Goal: Task Accomplishment & Management: Use online tool/utility

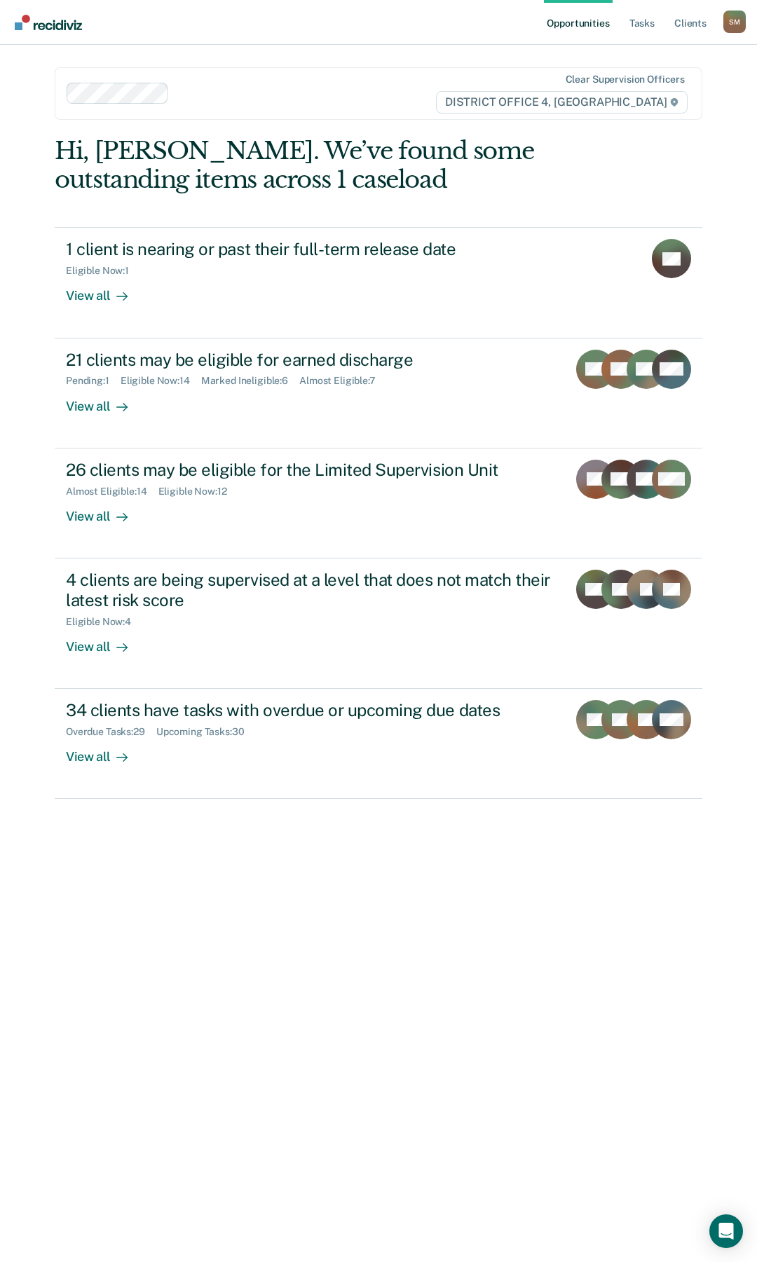
click at [593, 21] on link "Opportunities" at bounding box center [578, 22] width 68 height 45
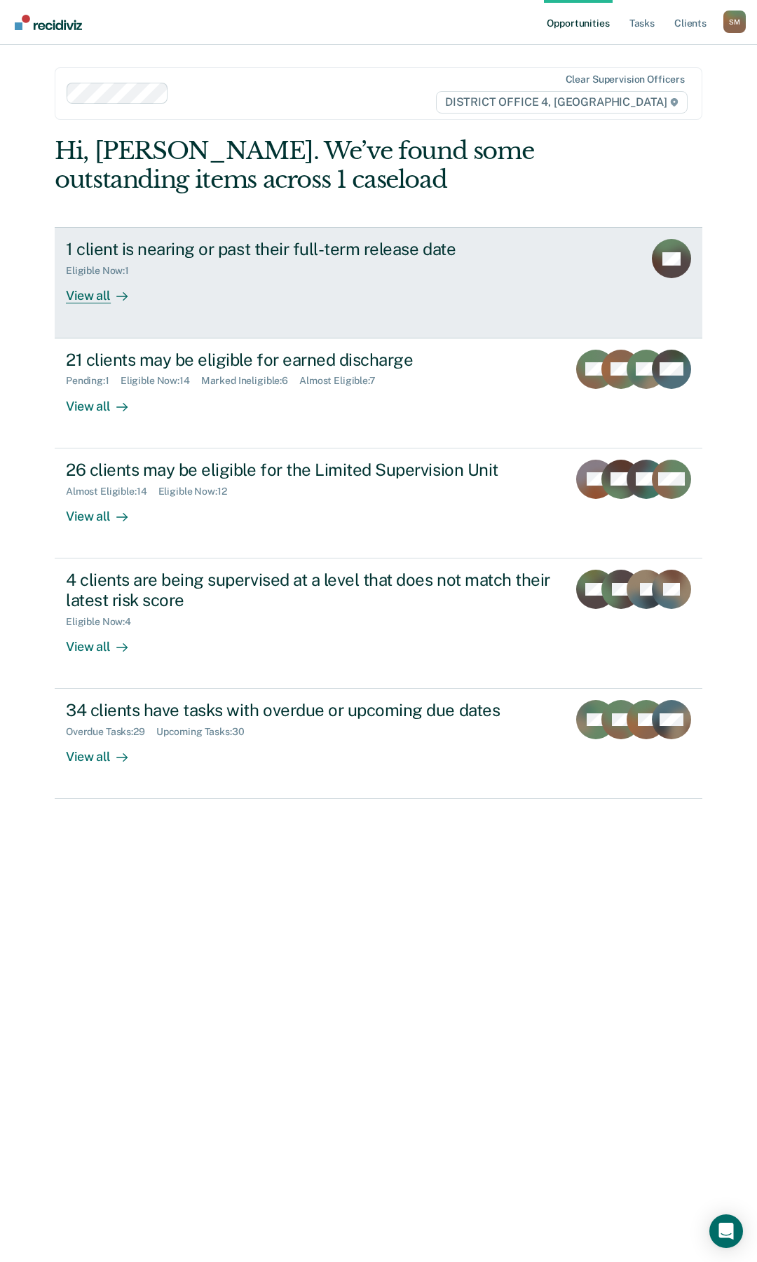
click at [202, 251] on div "1 client is nearing or past their full-term release date" at bounding box center [312, 249] width 492 height 20
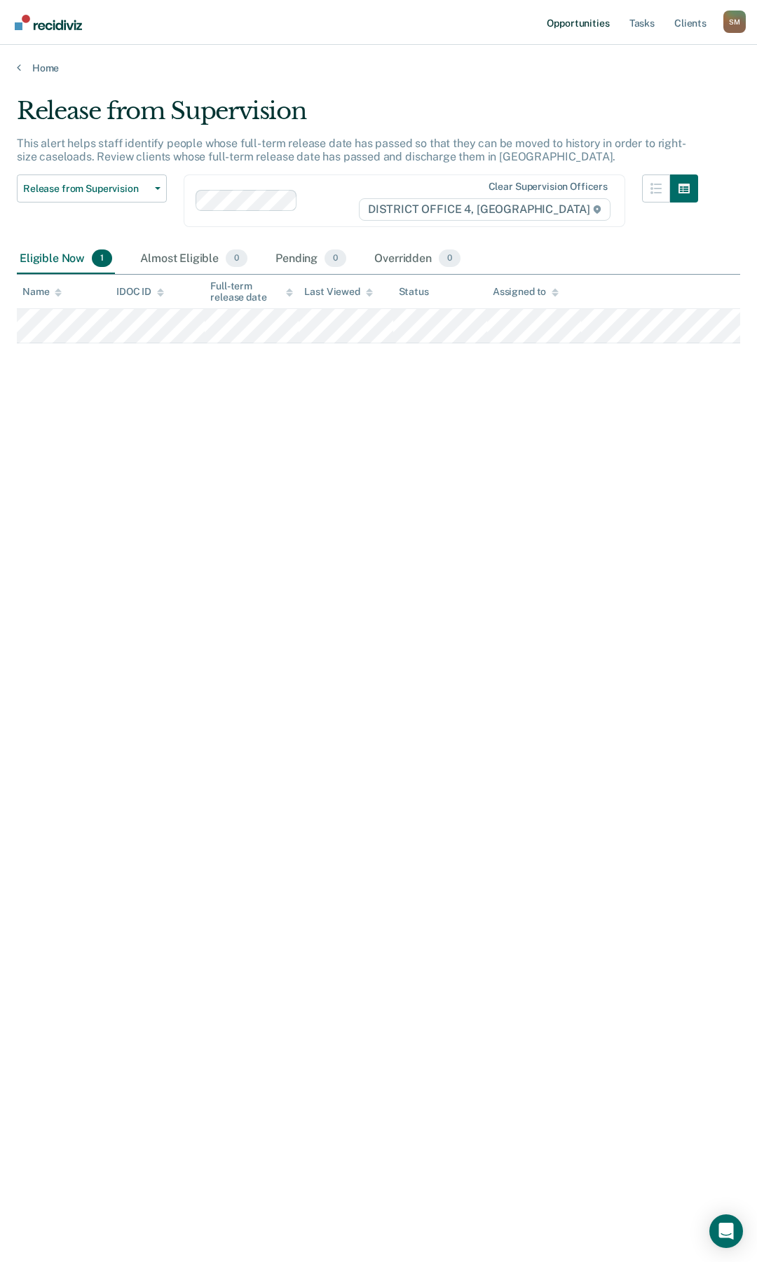
click at [583, 21] on link "Opportunities" at bounding box center [578, 22] width 68 height 45
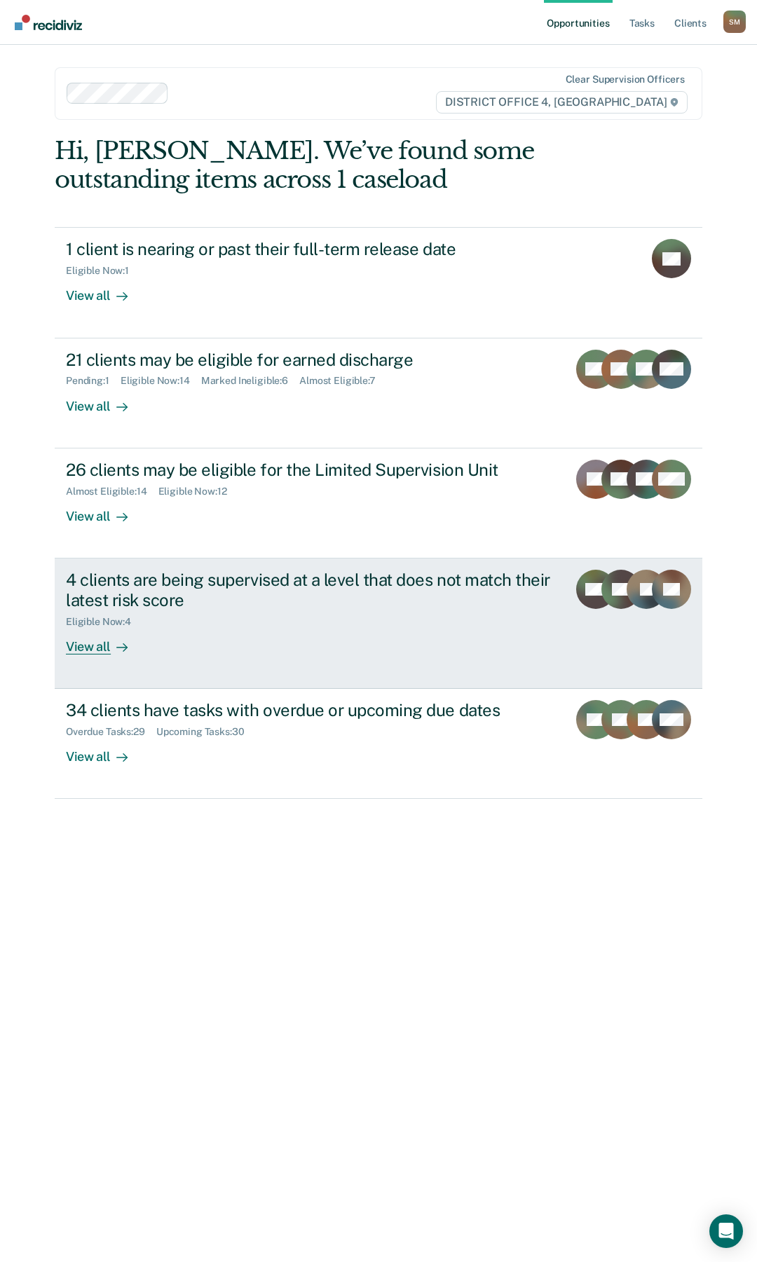
click at [195, 579] on div "4 clients are being supervised at a level that does not match their latest risk…" at bounding box center [311, 590] width 490 height 41
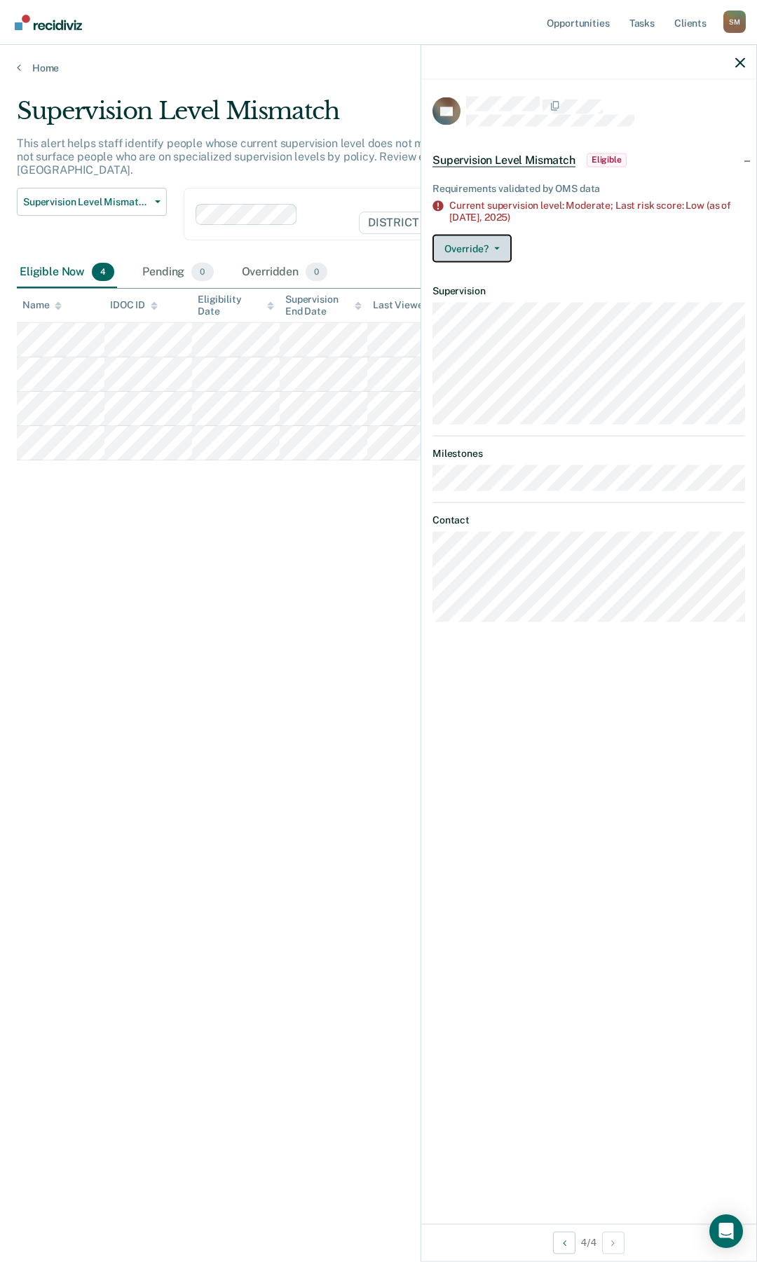
click at [502, 247] on button "Override?" at bounding box center [471, 248] width 79 height 28
click at [484, 303] on button "[PERSON_NAME]" at bounding box center [499, 304] width 135 height 22
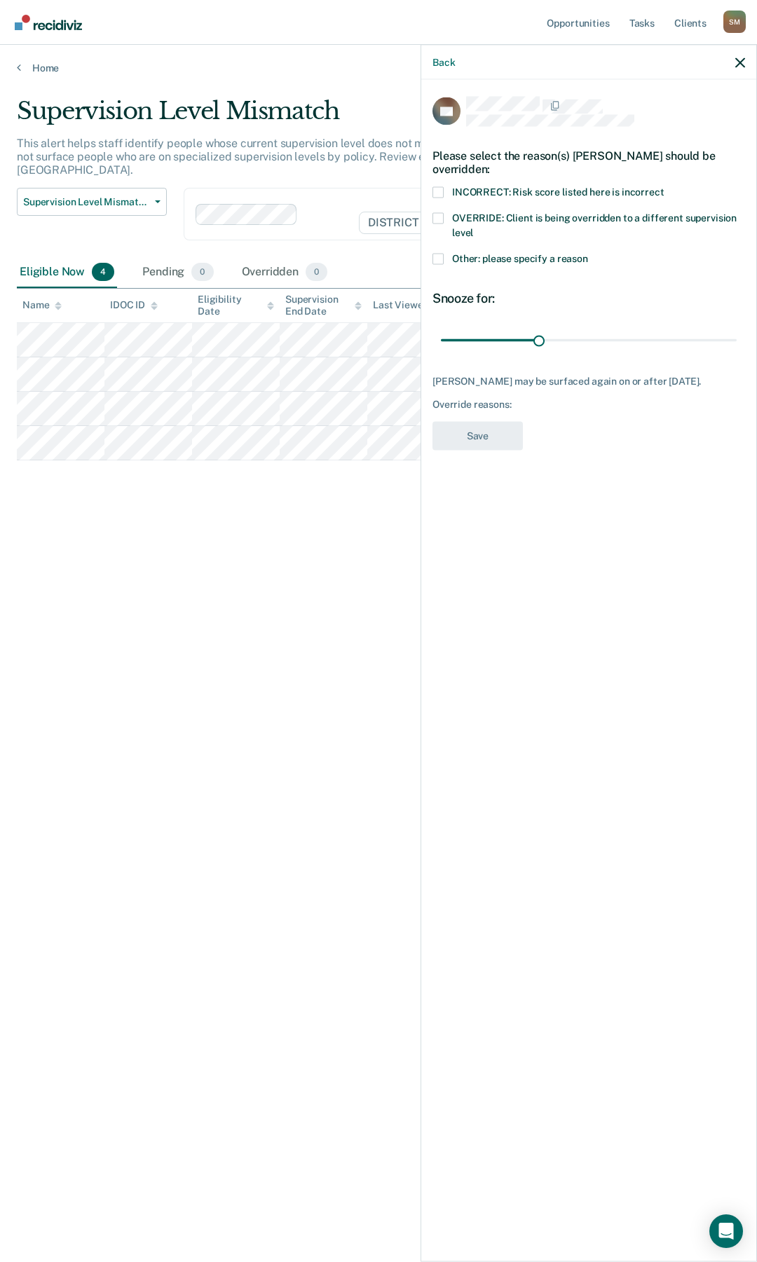
click at [434, 219] on span at bounding box center [437, 217] width 11 height 11
click at [473, 227] on input "OVERRIDE: Client is being overridden to a different supervision level" at bounding box center [473, 227] width 0 height 0
click at [463, 435] on button "Save" at bounding box center [477, 435] width 90 height 29
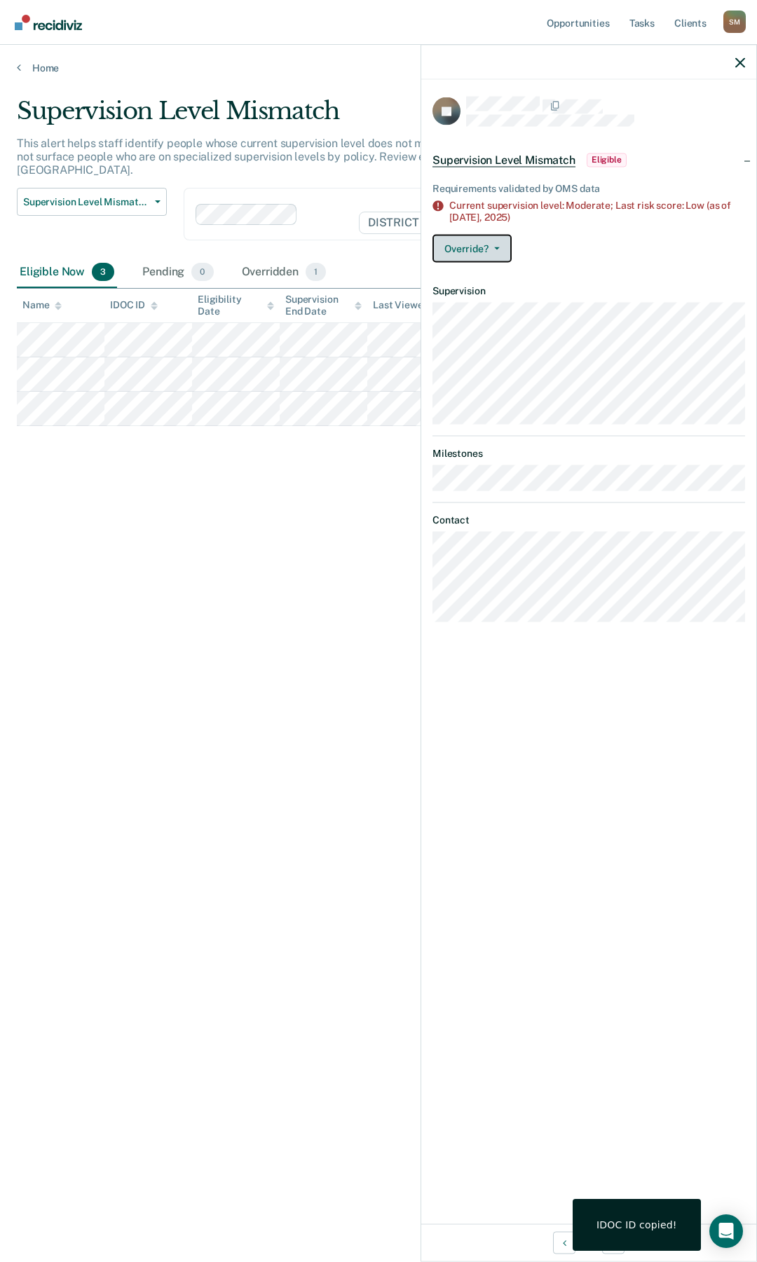
click at [502, 249] on button "Override?" at bounding box center [471, 248] width 79 height 28
click at [500, 308] on button "[PERSON_NAME]" at bounding box center [499, 304] width 135 height 22
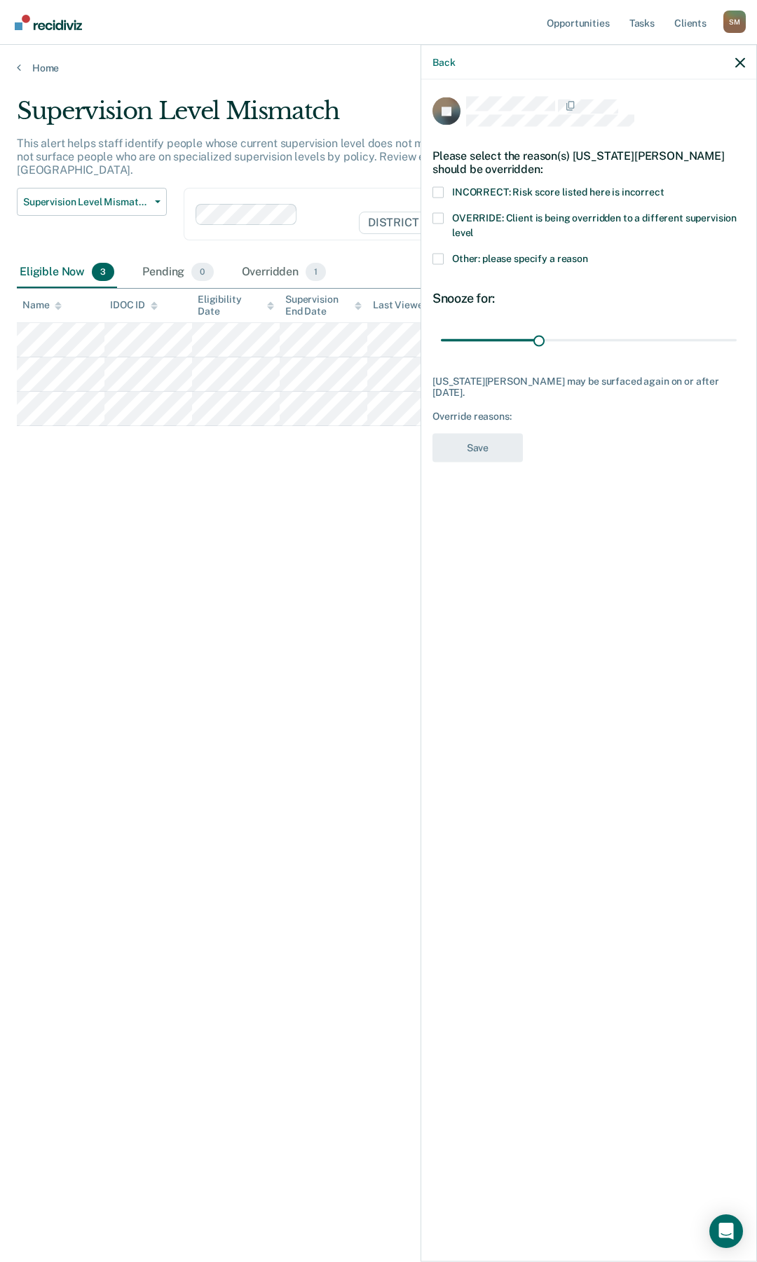
click at [434, 217] on span at bounding box center [437, 217] width 11 height 11
click at [473, 227] on input "OVERRIDE: Client is being overridden to a different supervision level" at bounding box center [473, 227] width 0 height 0
click at [505, 433] on button "Save" at bounding box center [477, 447] width 90 height 29
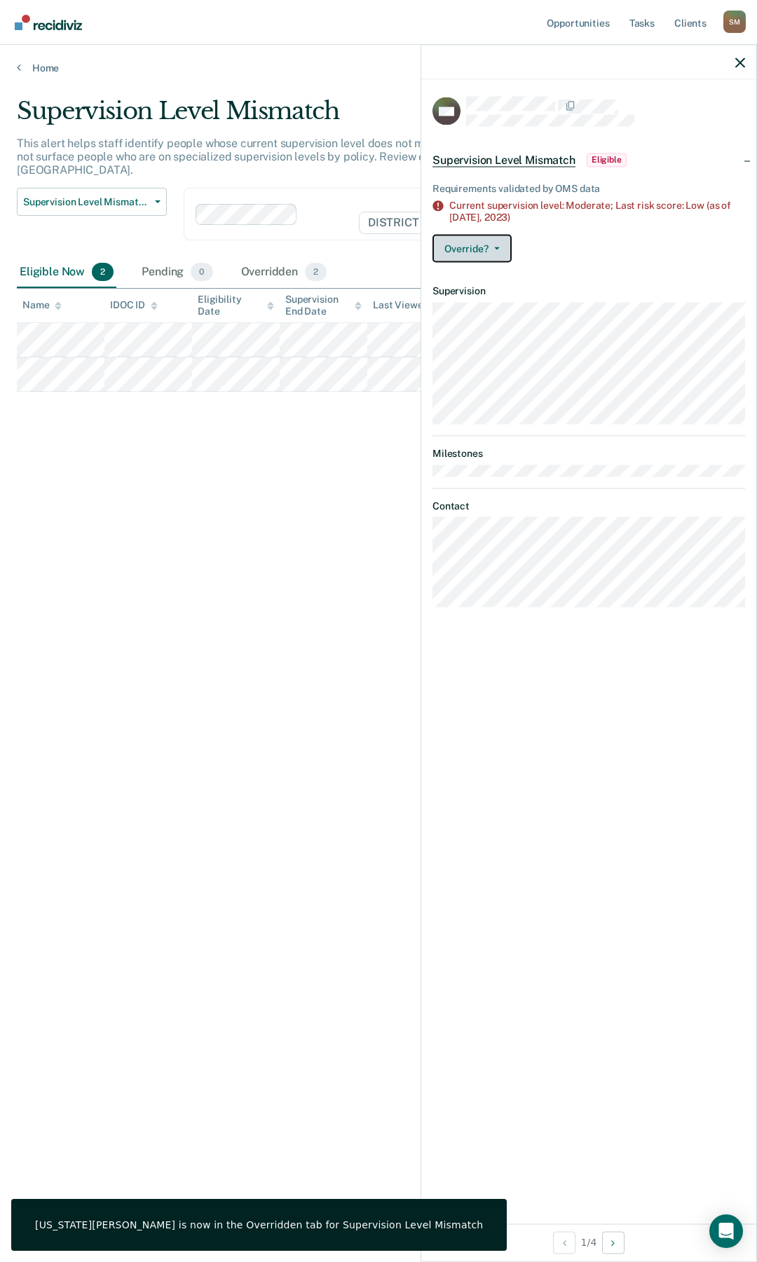
click at [489, 249] on button "Override?" at bounding box center [471, 248] width 79 height 28
click at [486, 299] on button "[PERSON_NAME]" at bounding box center [499, 304] width 135 height 22
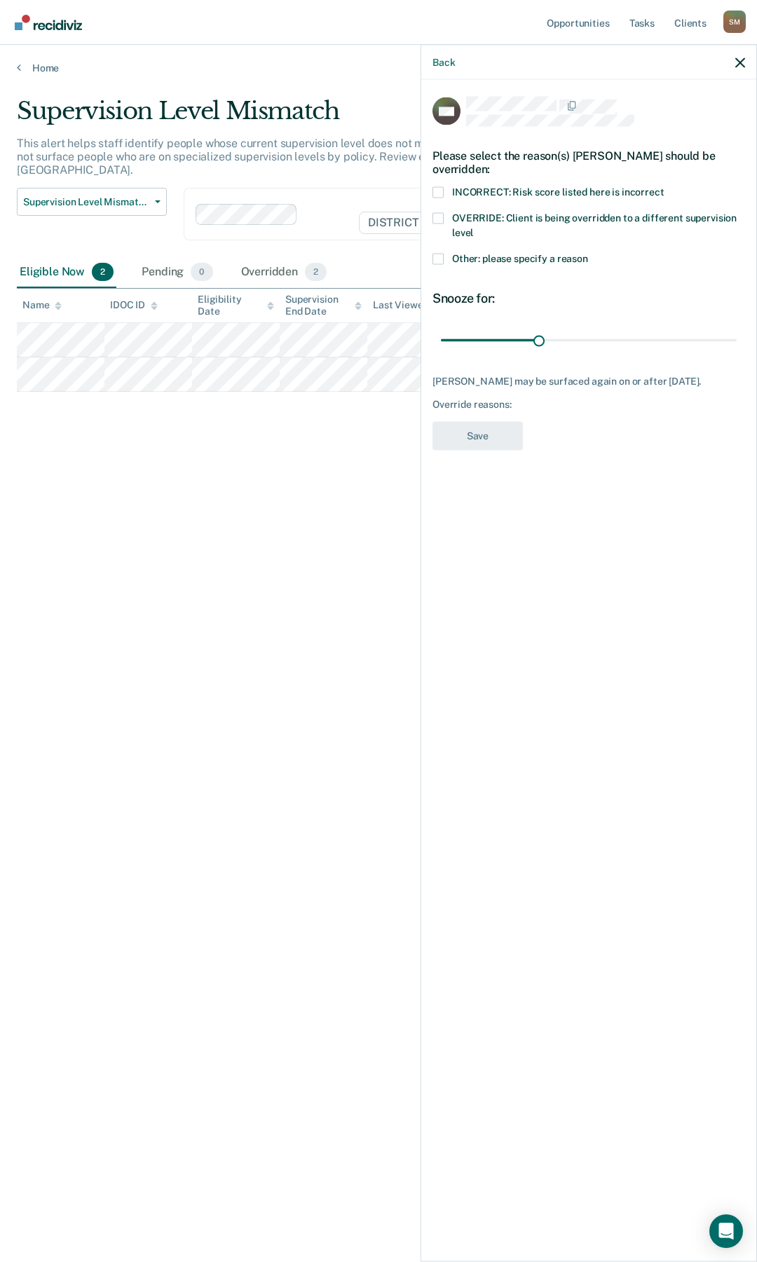
click at [438, 216] on span at bounding box center [437, 217] width 11 height 11
click at [473, 227] on input "OVERRIDE: Client is being overridden to a different supervision level" at bounding box center [473, 227] width 0 height 0
click at [493, 441] on button "Save" at bounding box center [477, 435] width 90 height 29
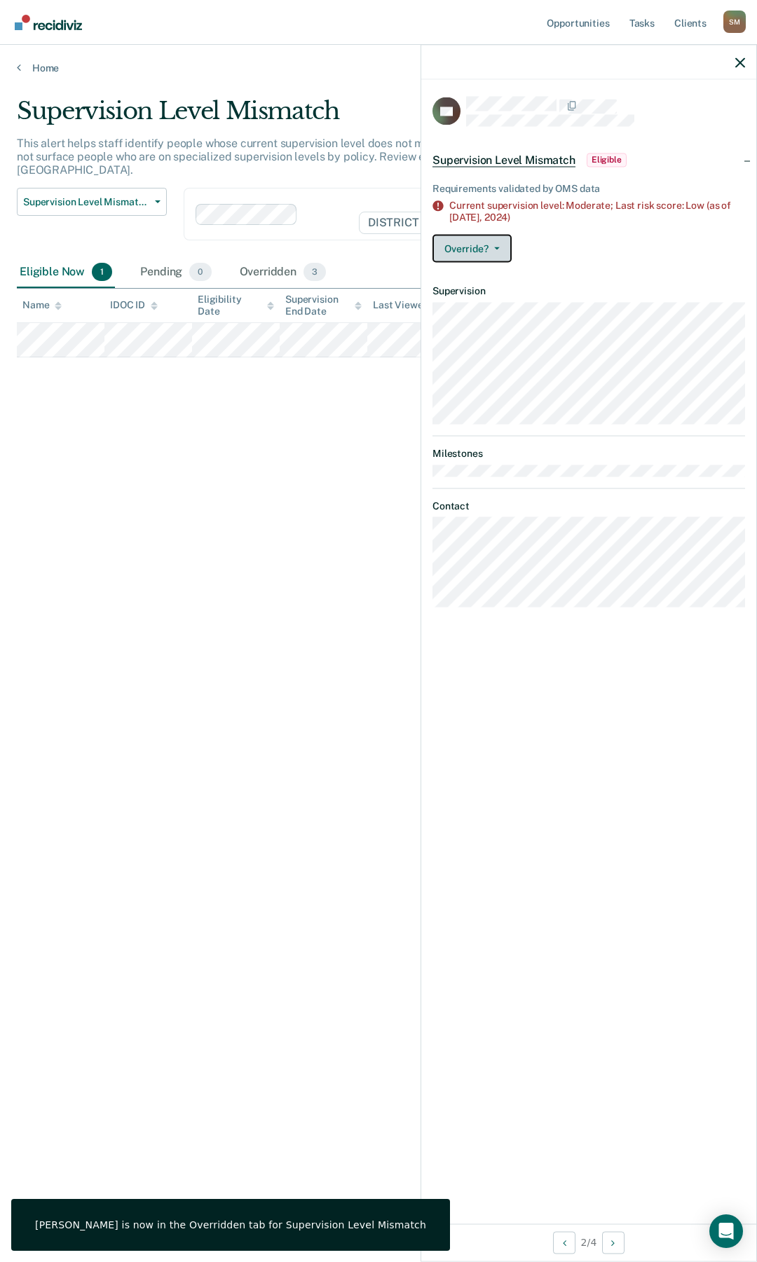
click at [498, 247] on icon "button" at bounding box center [497, 248] width 6 height 3
click at [483, 301] on button "[PERSON_NAME]" at bounding box center [499, 304] width 135 height 22
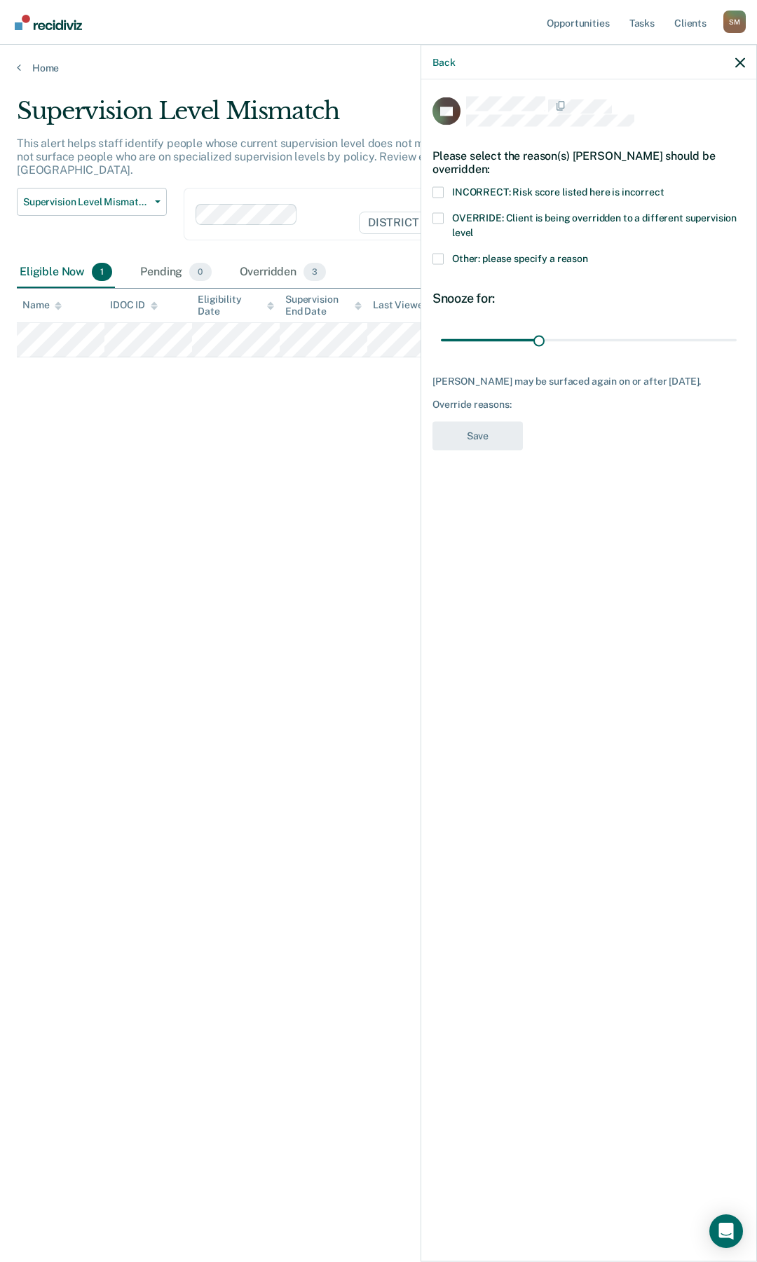
click at [278, 470] on div "Supervision Level Mismatch This alert helps staff identify people whose current…" at bounding box center [378, 627] width 723 height 1060
click at [143, 259] on div "Pending 0" at bounding box center [175, 272] width 76 height 31
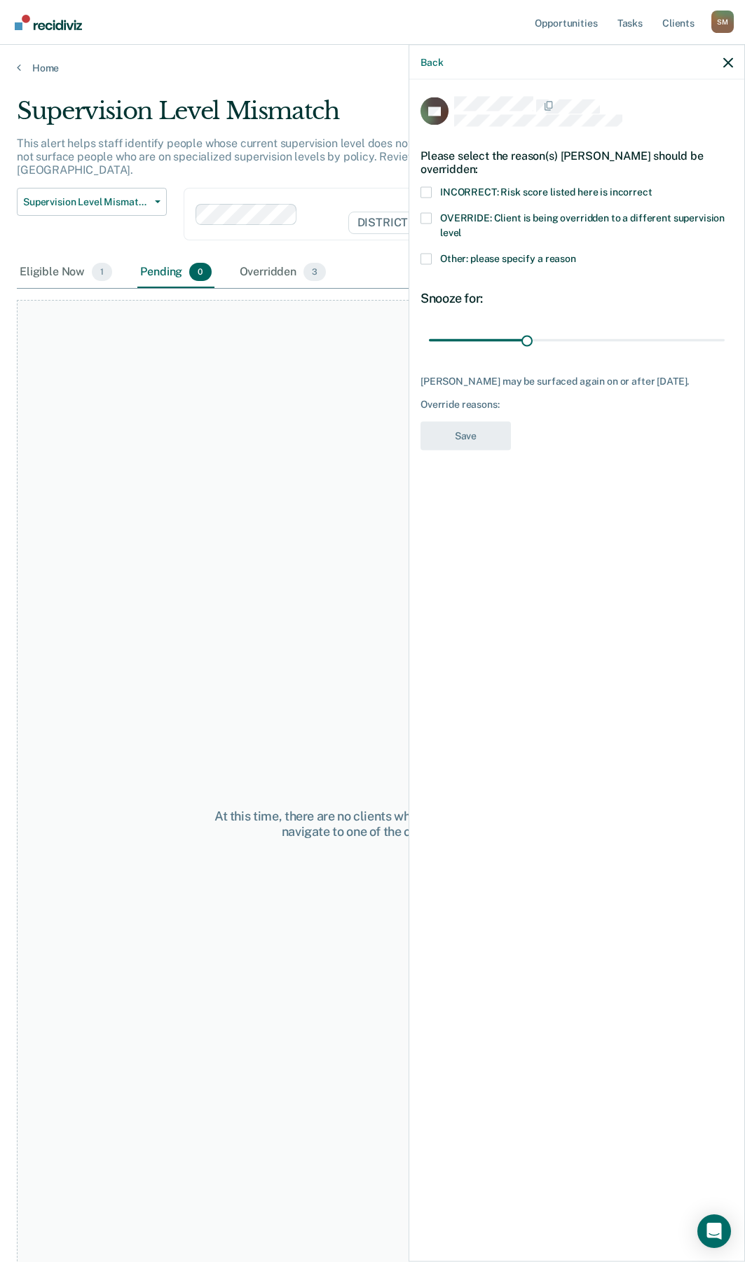
click at [736, 60] on div "Back" at bounding box center [576, 62] width 335 height 35
click at [732, 66] on icon "button" at bounding box center [728, 62] width 10 height 10
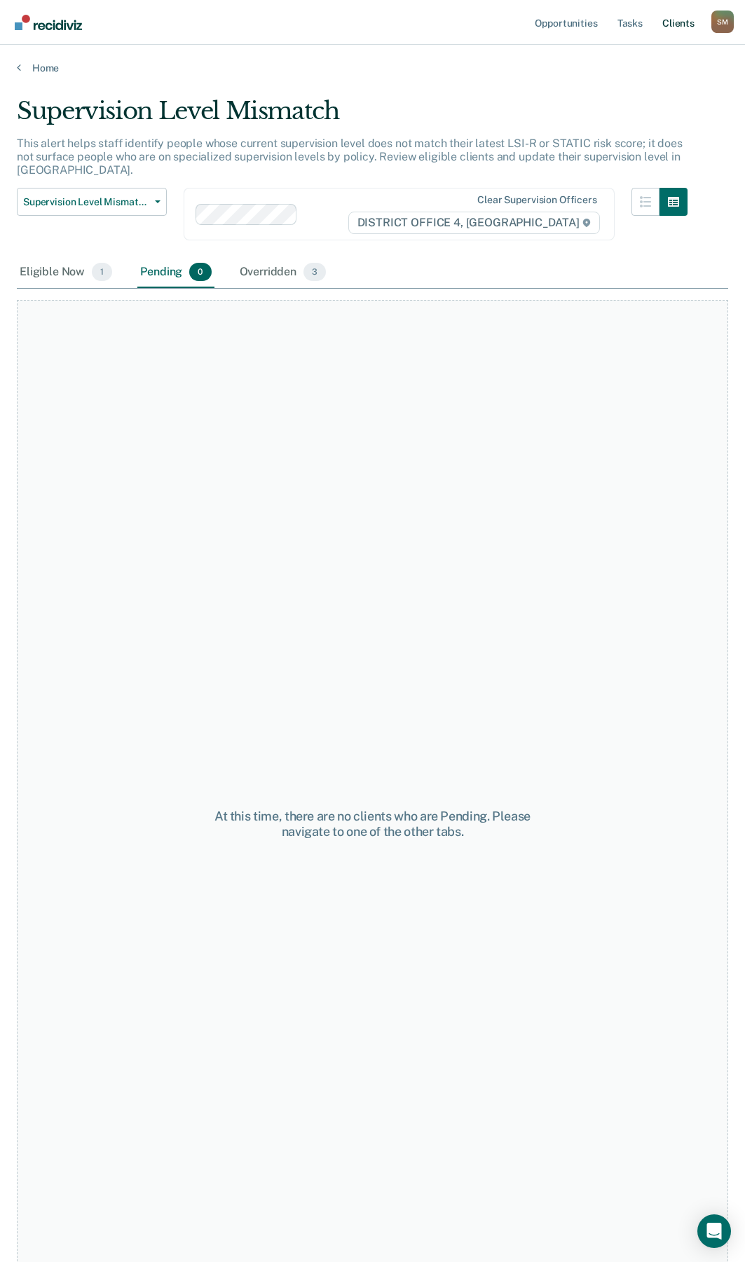
click at [678, 25] on link "Client s" at bounding box center [678, 22] width 38 height 45
